Goal: Task Accomplishment & Management: Complete application form

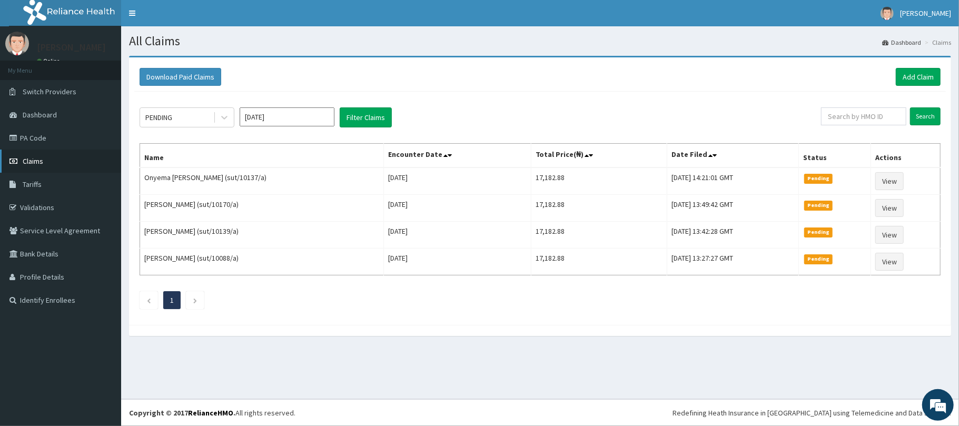
click at [35, 162] on span "Claims" at bounding box center [33, 160] width 21 height 9
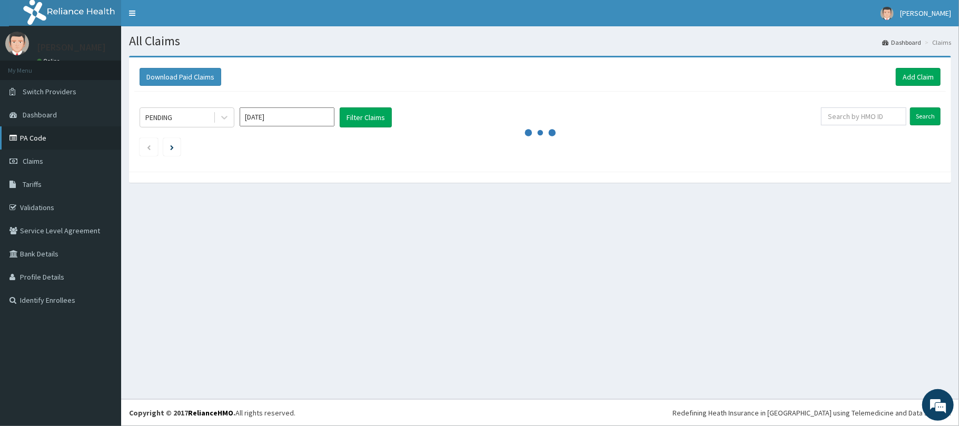
click at [24, 133] on link "PA Code" at bounding box center [60, 137] width 121 height 23
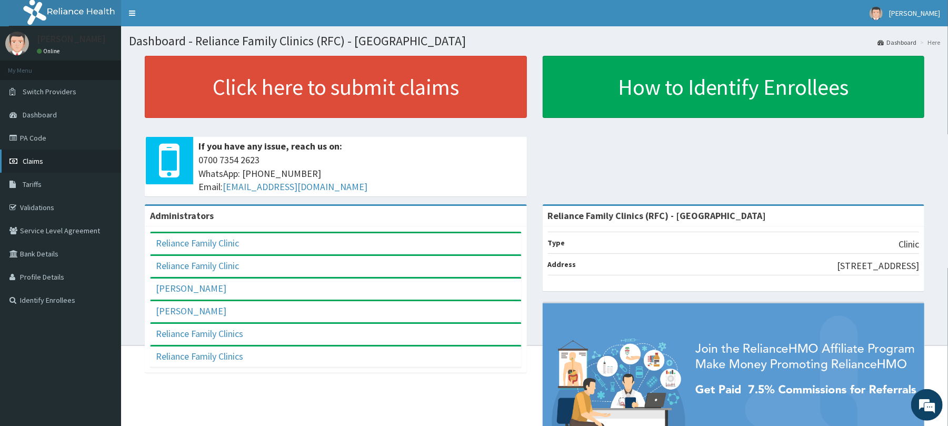
click at [26, 158] on span "Claims" at bounding box center [33, 160] width 21 height 9
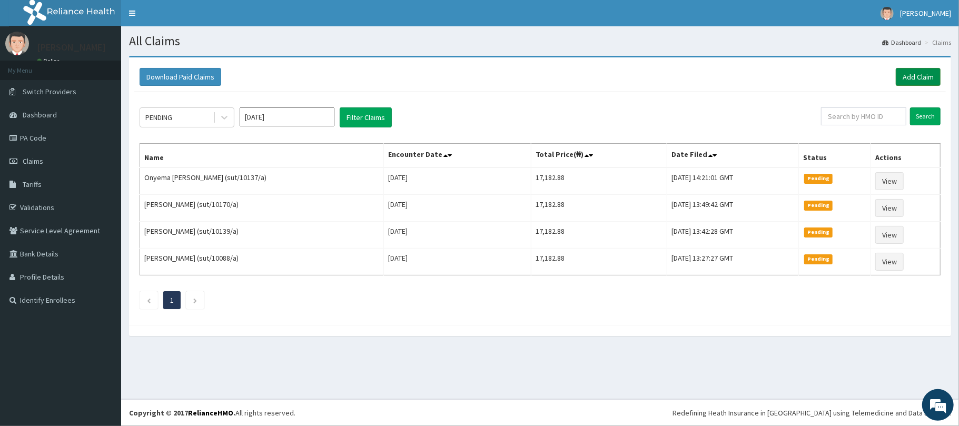
click at [926, 77] on link "Add Claim" at bounding box center [918, 77] width 45 height 18
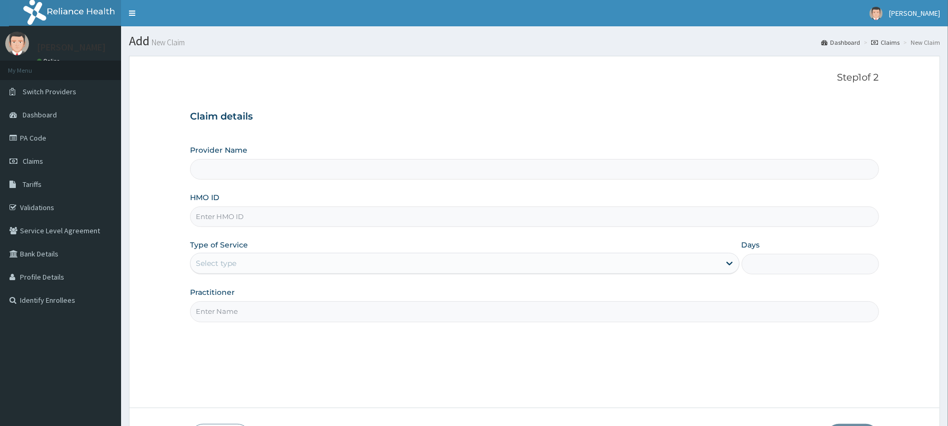
type input "Reliance Family Clinics (RFC) - [GEOGRAPHIC_DATA]"
click at [224, 217] on input "HMO ID" at bounding box center [534, 216] width 689 height 21
paste input "FCS/10041/A"
type input "FCS/10041/A"
click at [214, 262] on div "Select type" at bounding box center [216, 263] width 41 height 11
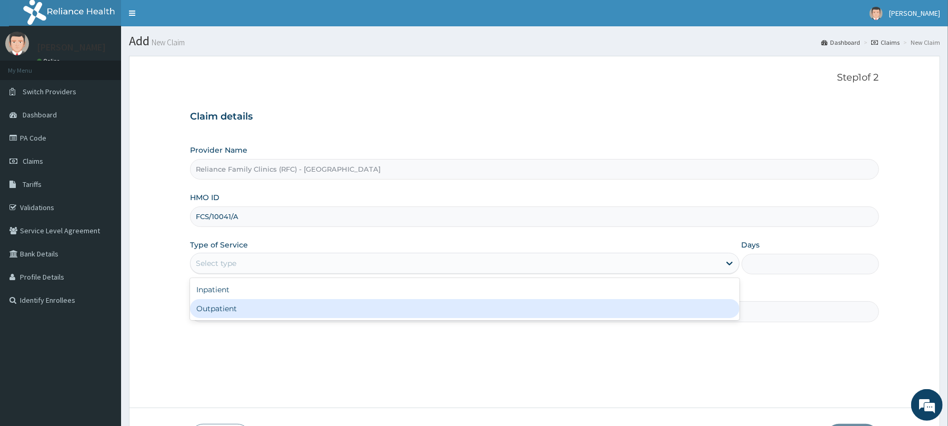
click at [227, 306] on div "Outpatient" at bounding box center [464, 308] width 549 height 19
type input "1"
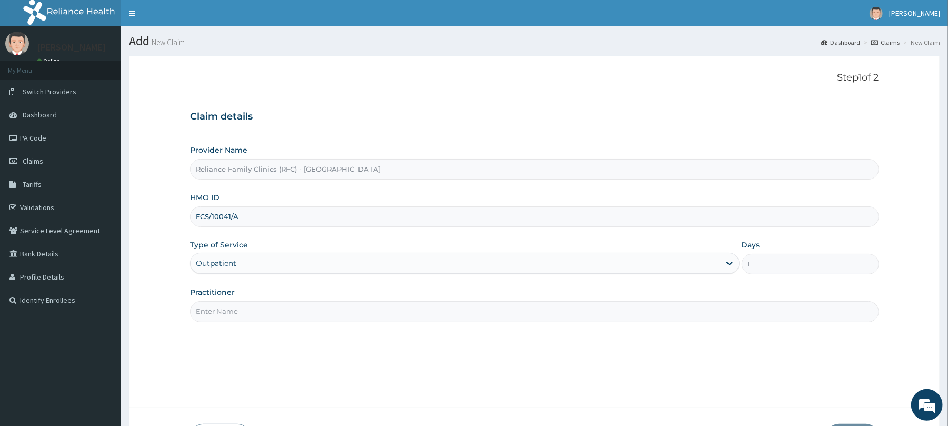
click at [228, 310] on input "Practitioner" at bounding box center [534, 311] width 689 height 21
type input "Dr Aisha Ibrahim"
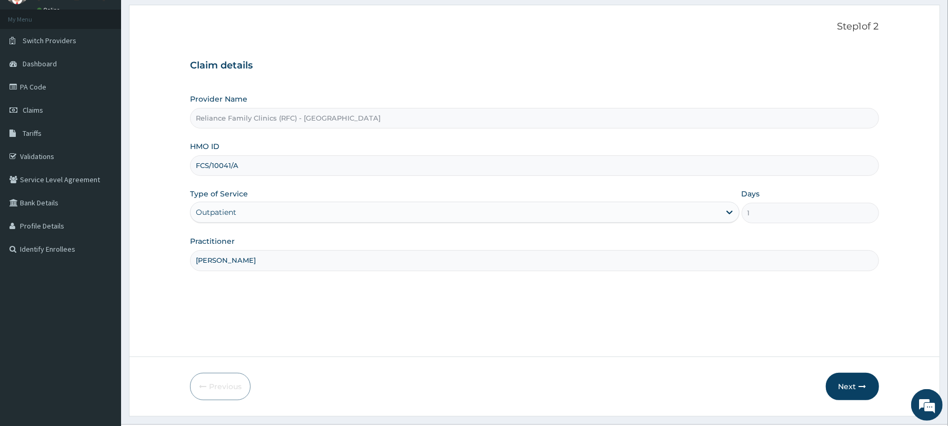
scroll to position [77, 0]
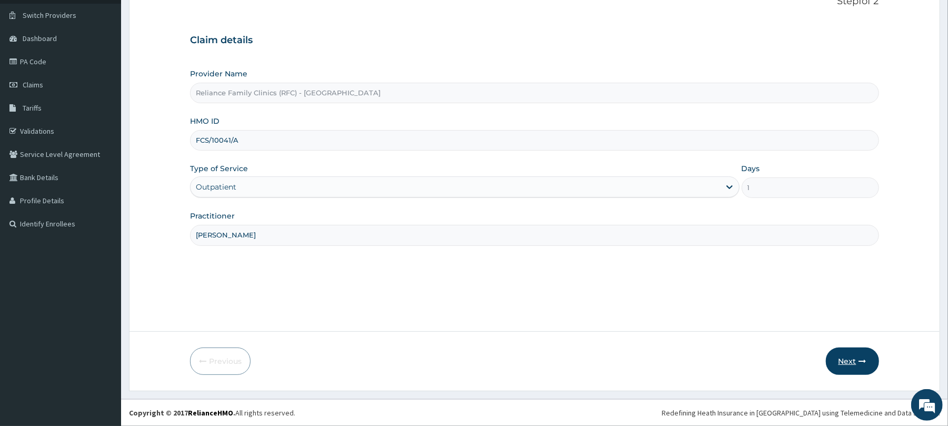
click at [851, 358] on button "Next" at bounding box center [852, 360] width 53 height 27
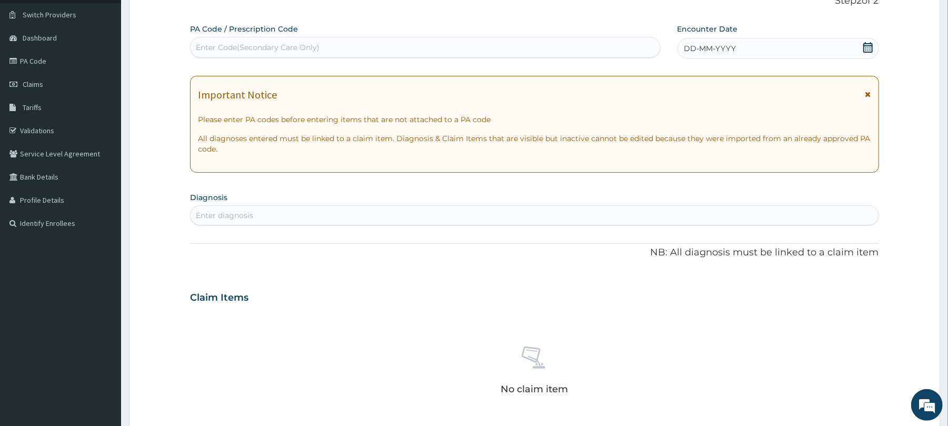
click at [703, 43] on span "DD-MM-YYYY" at bounding box center [710, 48] width 52 height 11
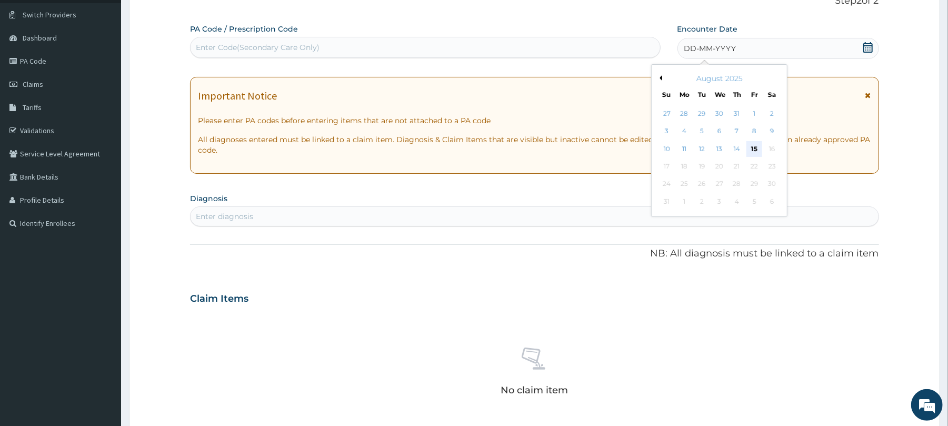
click at [752, 145] on div "15" at bounding box center [755, 149] width 16 height 16
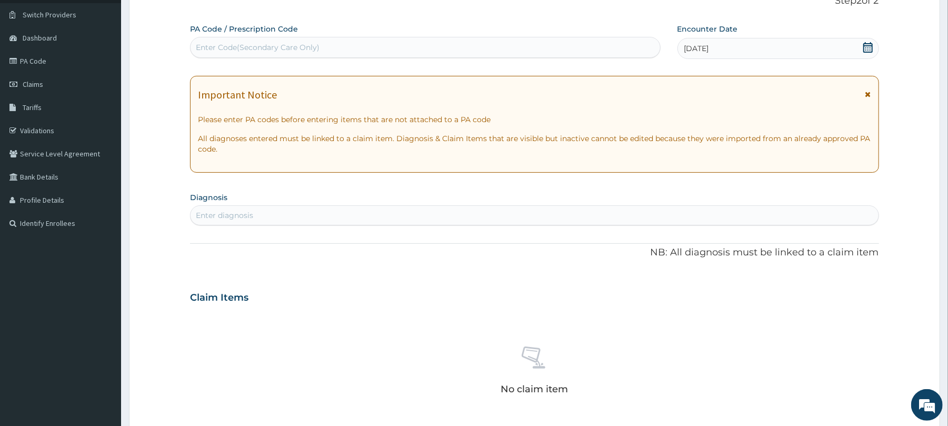
click at [224, 214] on div "Enter diagnosis" at bounding box center [224, 215] width 57 height 11
click at [231, 215] on div "Enter diagnosis" at bounding box center [224, 215] width 57 height 11
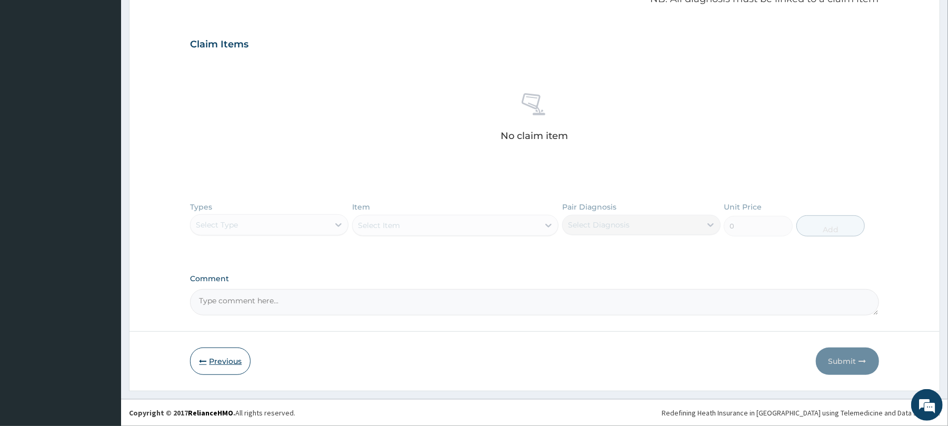
click at [205, 360] on icon "button" at bounding box center [202, 360] width 7 height 7
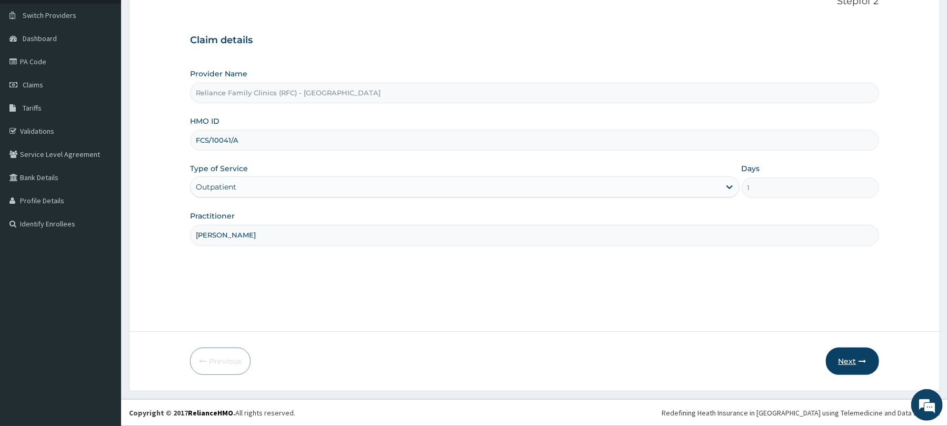
click at [840, 359] on button "Next" at bounding box center [852, 360] width 53 height 27
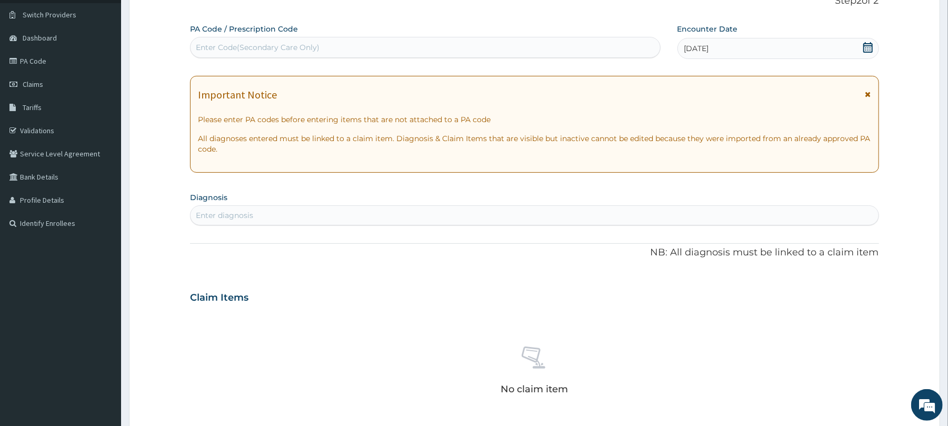
click at [262, 209] on div "Enter diagnosis" at bounding box center [535, 215] width 688 height 17
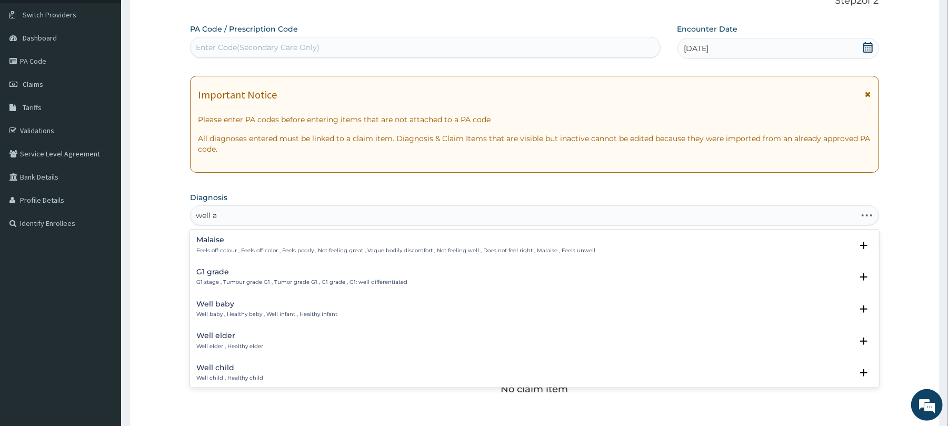
type input "well ad"
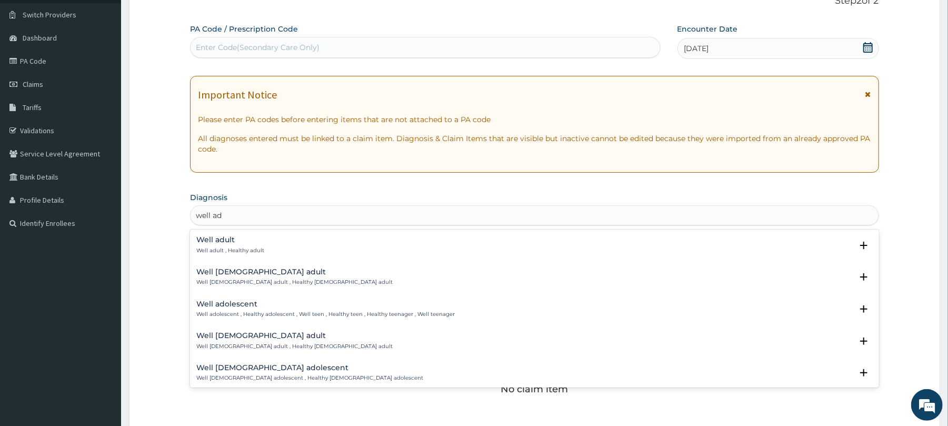
click at [206, 236] on h4 "Well adult" at bounding box center [230, 240] width 68 height 8
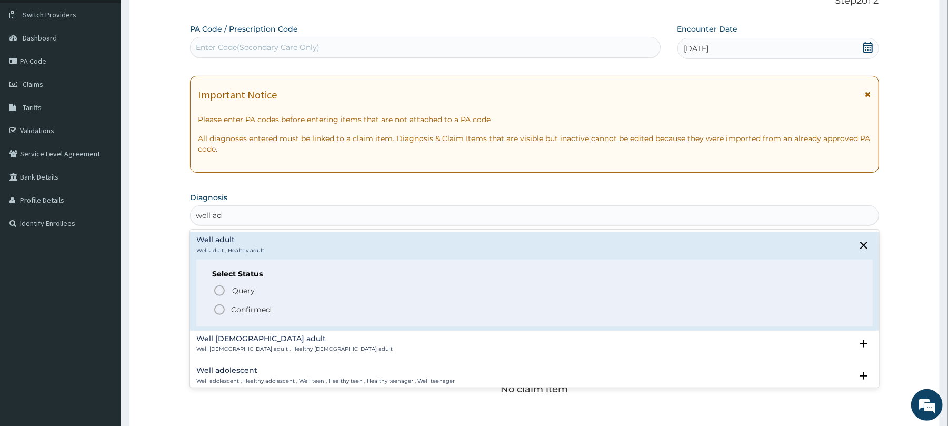
click at [217, 311] on icon "status option filled" at bounding box center [219, 309] width 13 height 13
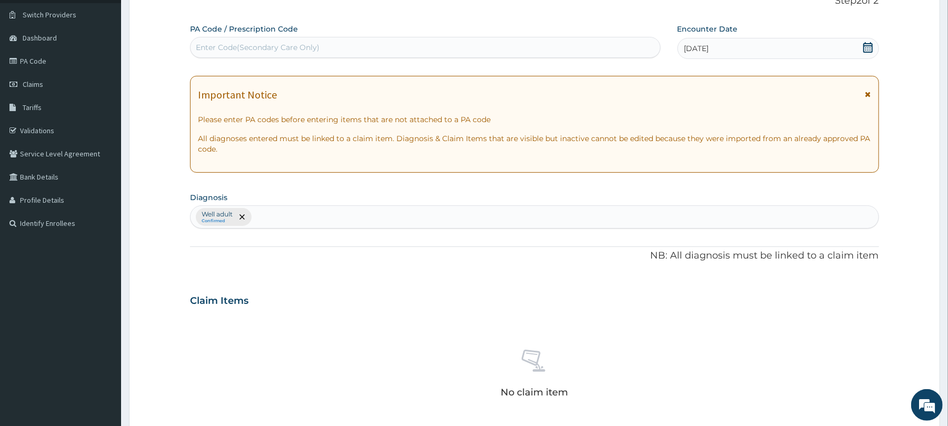
scroll to position [335, 0]
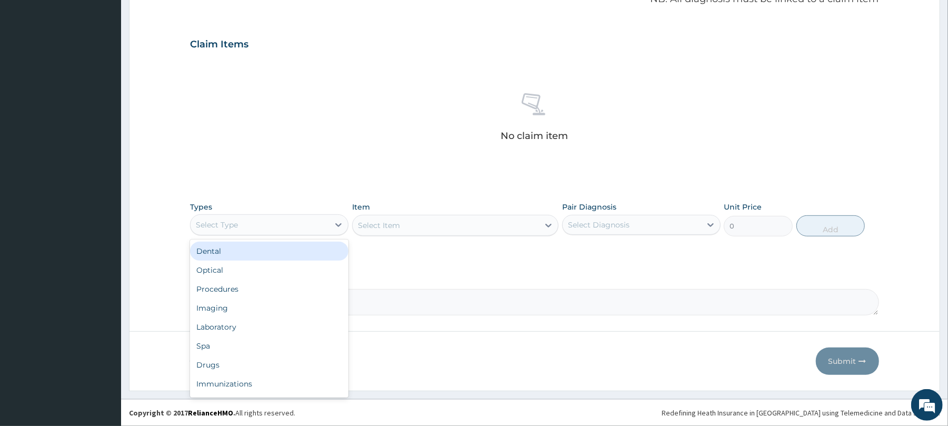
click at [276, 222] on div "Select Type" at bounding box center [260, 224] width 138 height 17
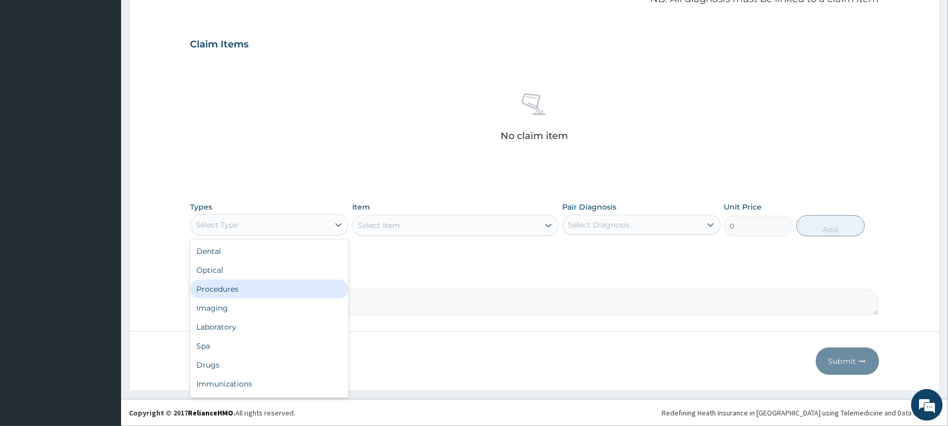
click at [234, 293] on div "Procedures" at bounding box center [269, 289] width 158 height 19
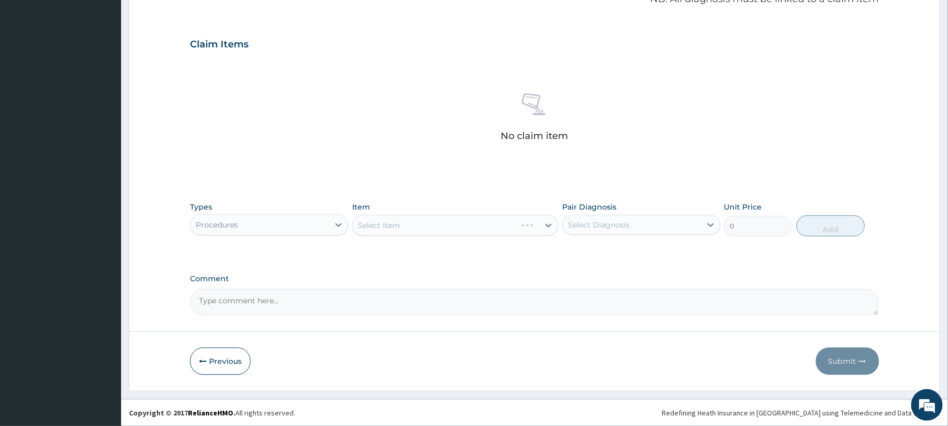
click at [419, 222] on div "Select Item" at bounding box center [455, 225] width 206 height 21
click at [419, 222] on div "Select Item" at bounding box center [446, 225] width 186 height 17
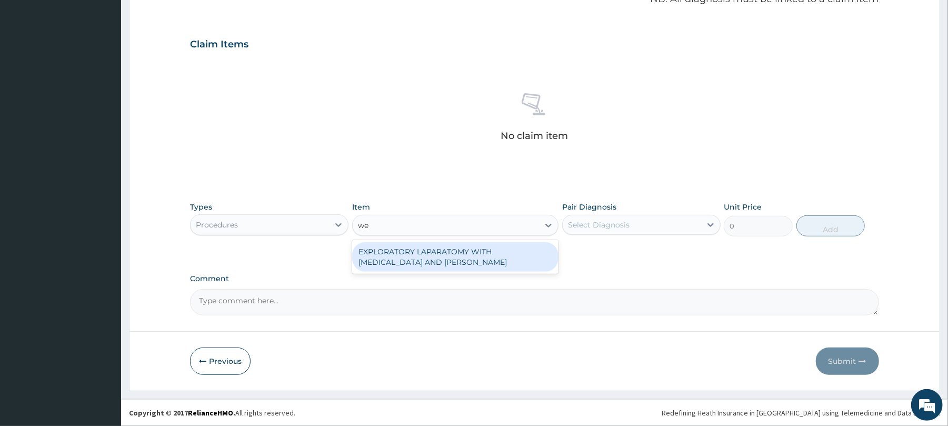
type input "w"
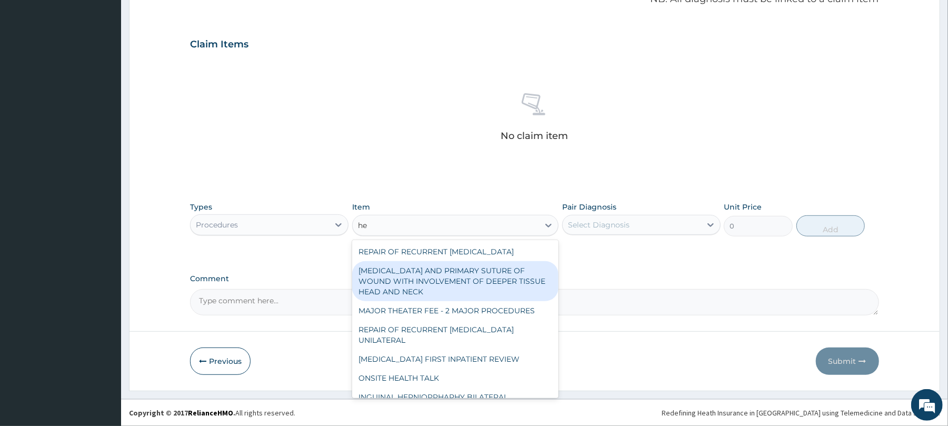
type input "h"
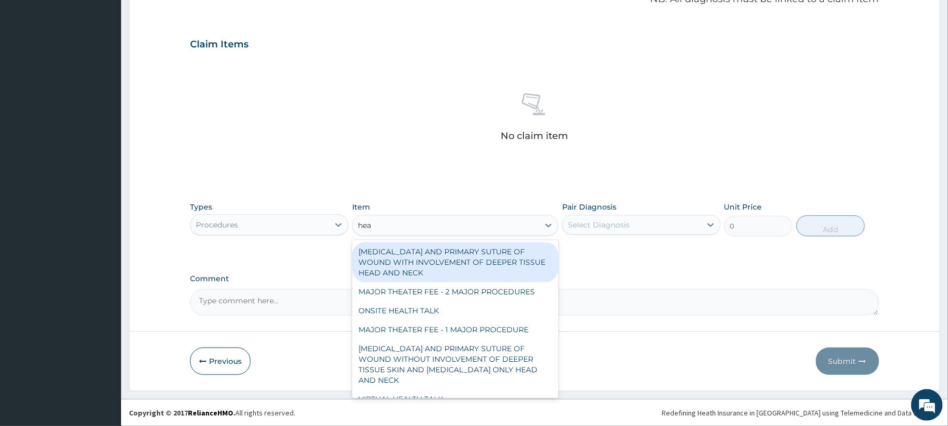
type input "heal"
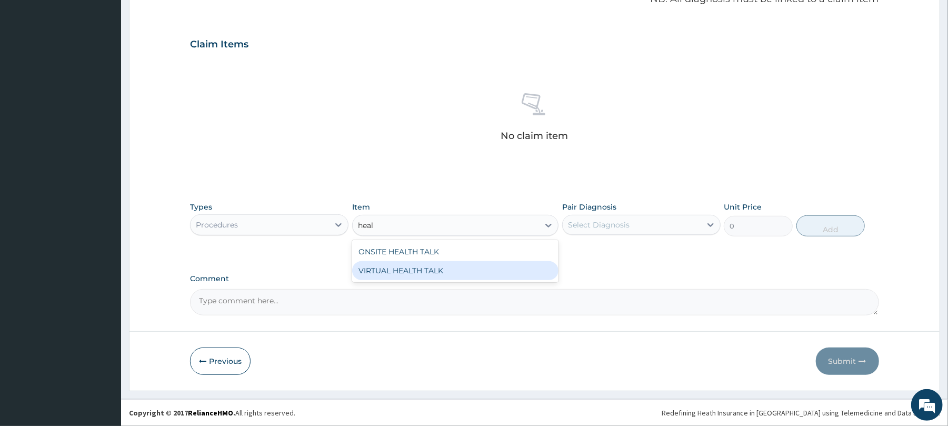
click at [399, 268] on div "VIRTUAL HEALTH TALK" at bounding box center [455, 270] width 206 height 19
type input "25000"
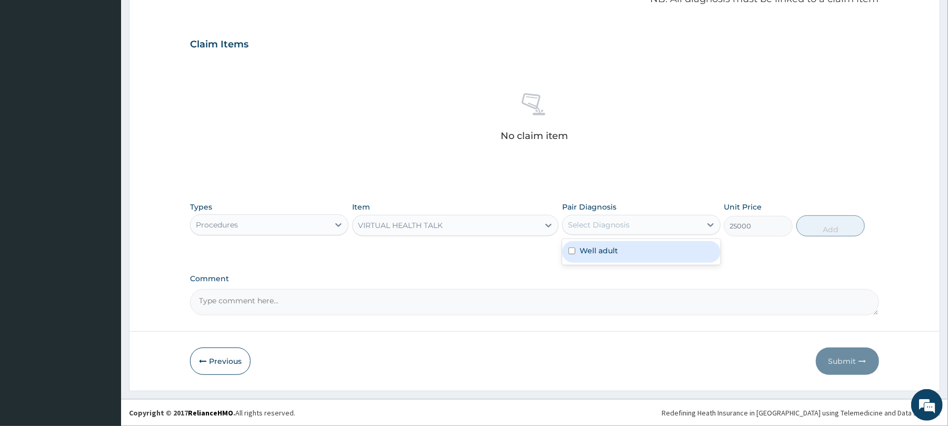
click at [591, 224] on div "Select Diagnosis" at bounding box center [599, 225] width 62 height 11
click at [612, 249] on label "Well adult" at bounding box center [599, 250] width 38 height 11
checkbox input "true"
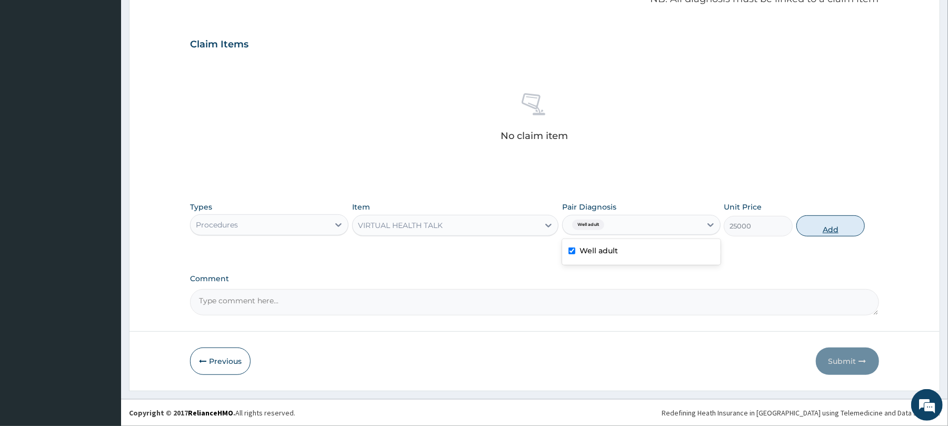
click at [822, 228] on button "Add" at bounding box center [831, 225] width 69 height 21
type input "0"
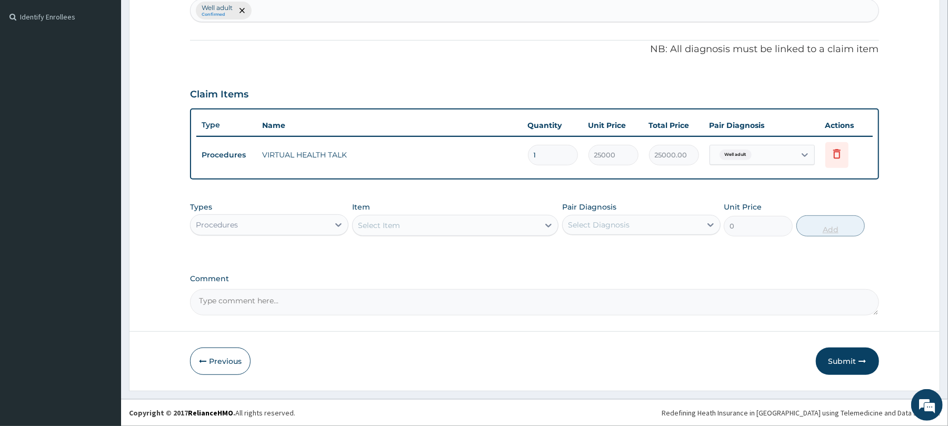
scroll to position [283, 0]
click at [849, 359] on button "Submit" at bounding box center [847, 360] width 63 height 27
